Goal: Task Accomplishment & Management: Complete application form

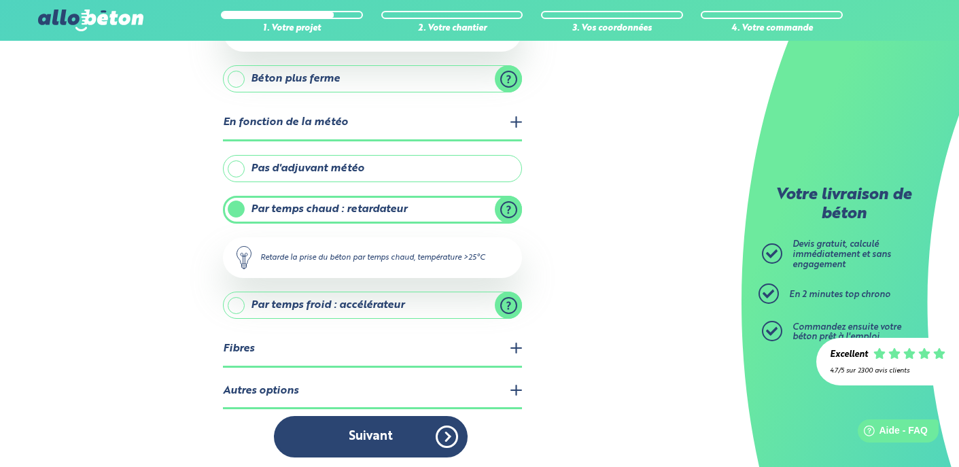
click at [515, 381] on legend "Autres options" at bounding box center [372, 392] width 299 height 35
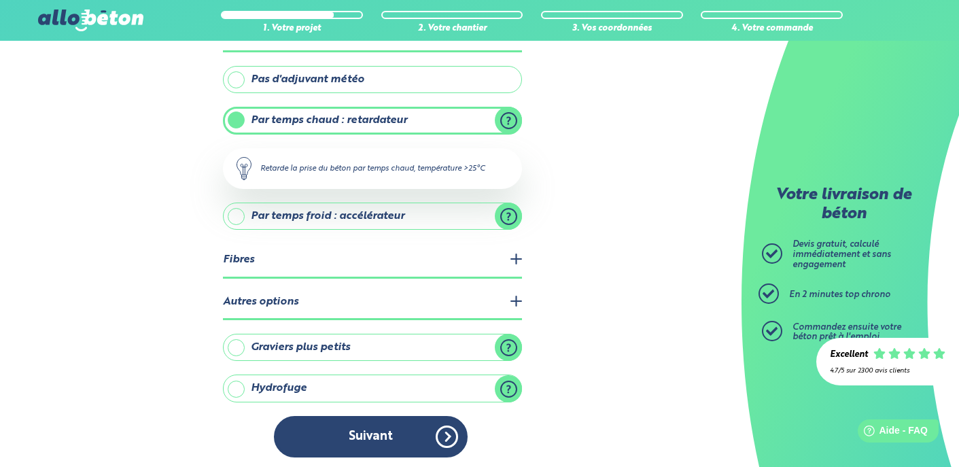
scroll to position [345, 0]
click at [510, 380] on label "Hydrofuge" at bounding box center [372, 388] width 299 height 27
click at [0, 0] on input "Hydrofuge" at bounding box center [0, 0] width 0 height 0
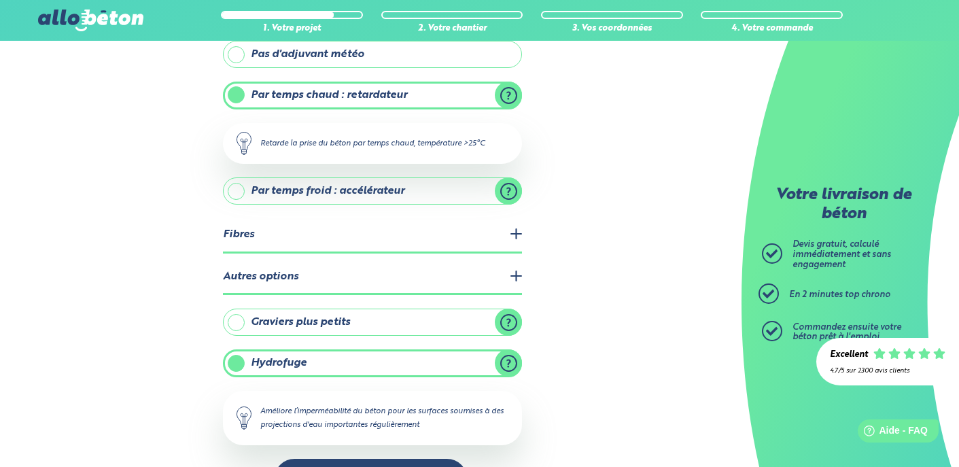
scroll to position [407, 0]
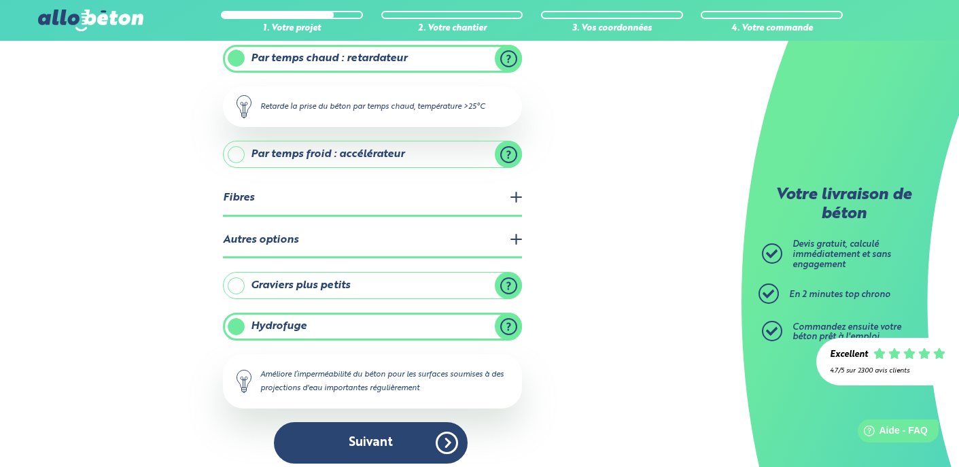
click at [513, 285] on label "Graviers plus petits" at bounding box center [372, 285] width 299 height 27
click at [0, 0] on input "Graviers plus petits" at bounding box center [0, 0] width 0 height 0
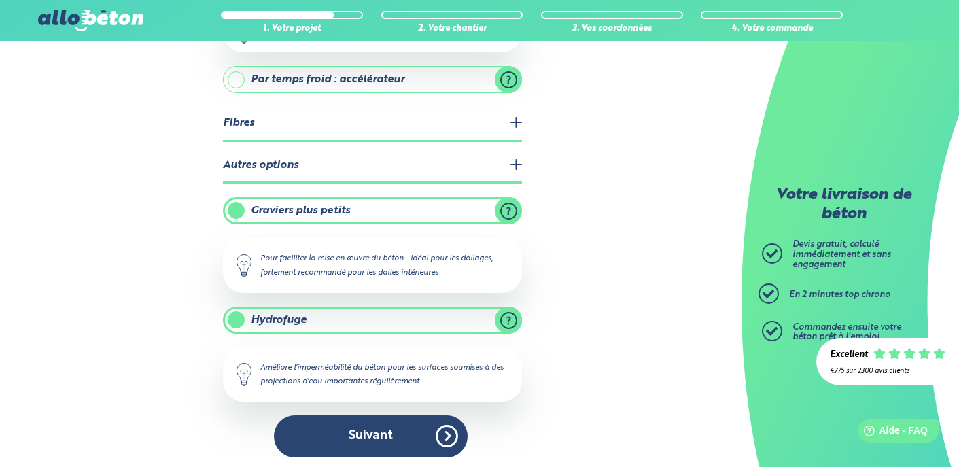
scroll to position [481, 0]
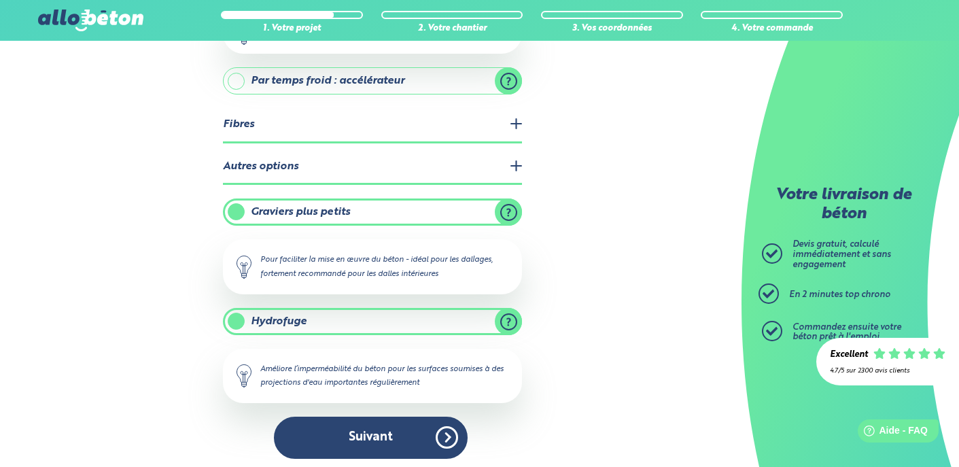
click at [517, 123] on legend "Fibres" at bounding box center [372, 125] width 299 height 35
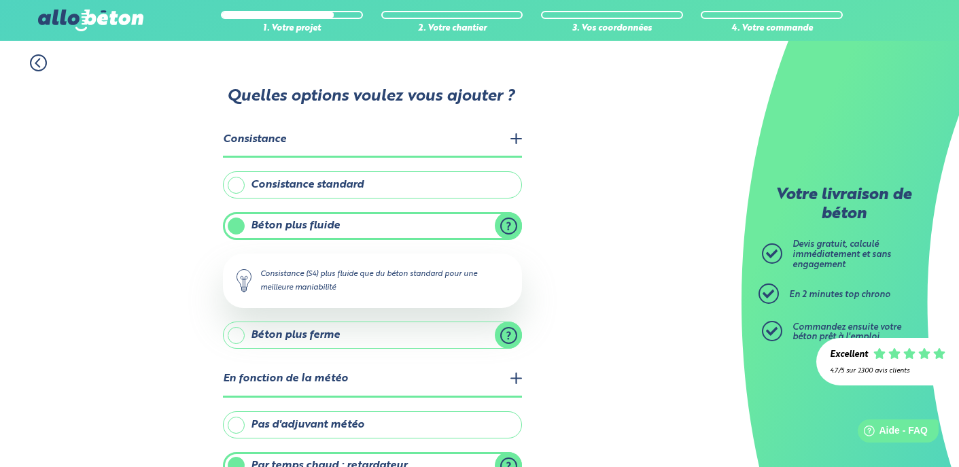
scroll to position [0, 0]
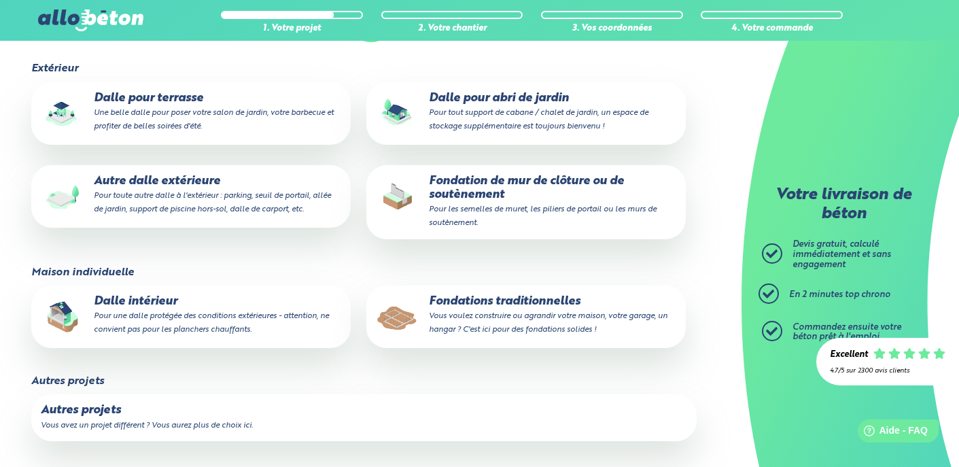
scroll to position [183, 0]
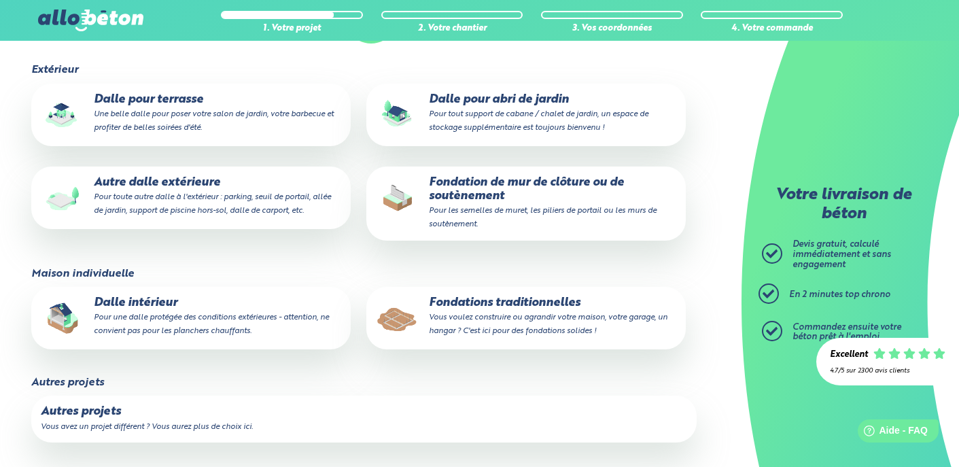
click at [176, 417] on label "Autres projets Vous avez un projet différent ? Vous aurez plus de choix ici." at bounding box center [364, 419] width 666 height 46
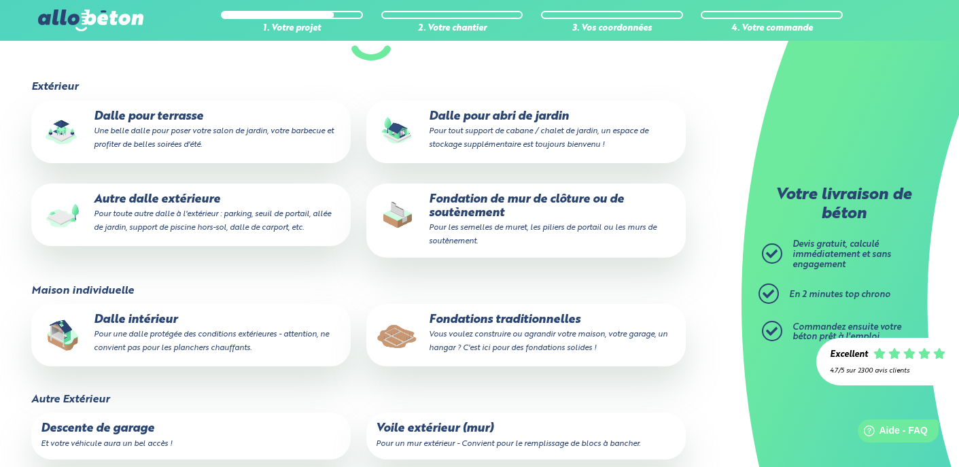
scroll to position [167, 0]
click at [553, 328] on p "Fondations traditionnelles Vous voulez construire ou agrandir votre maison, vot…" at bounding box center [526, 333] width 300 height 41
click at [0, 0] on input "Fondations traditionnelles Vous voulez construire ou agrandir votre maison, vot…" at bounding box center [0, 0] width 0 height 0
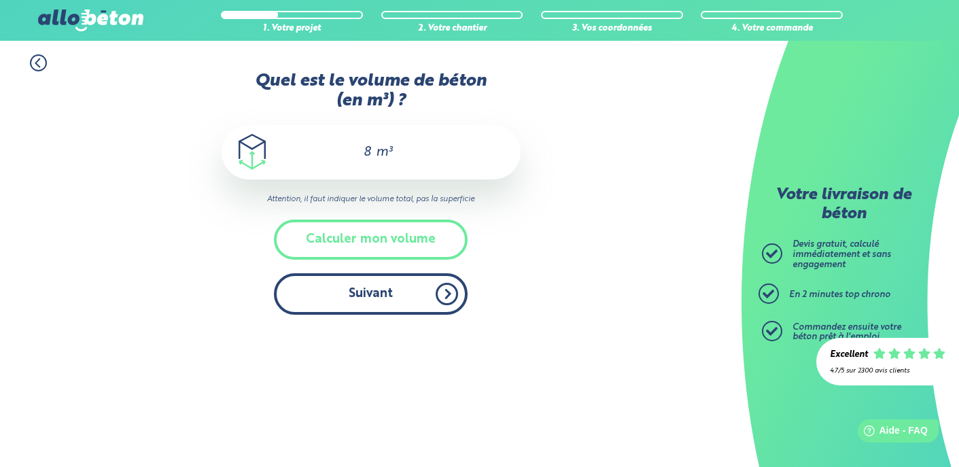
click at [396, 276] on button "Suivant" at bounding box center [371, 293] width 194 height 41
